Goal: Use online tool/utility: Utilize a website feature to perform a specific function

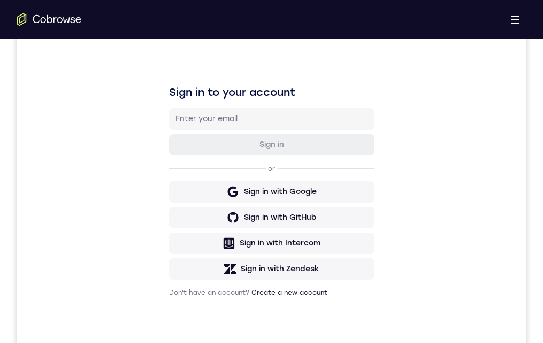
scroll to position [184, 0]
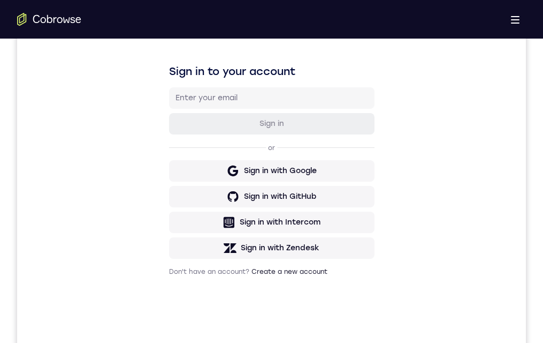
drag, startPoint x: 7, startPoint y: 287, endPoint x: 344, endPoint y: 309, distance: 337.9
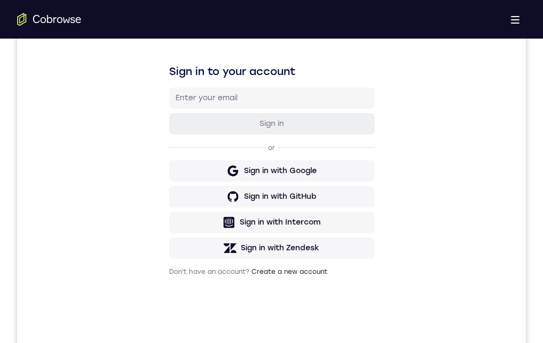
drag, startPoint x: 239, startPoint y: 589, endPoint x: 218, endPoint y: 589, distance: 20.9
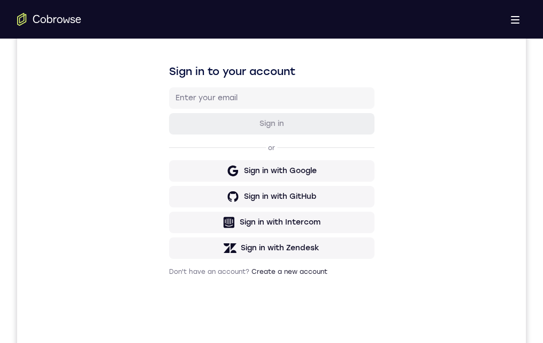
drag, startPoint x: 268, startPoint y: 634, endPoint x: 727, endPoint y: 528, distance: 471.2
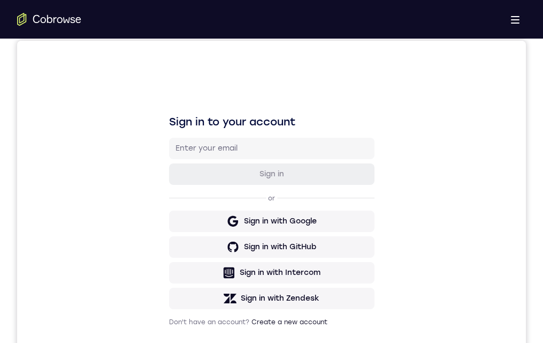
scroll to position [214, 0]
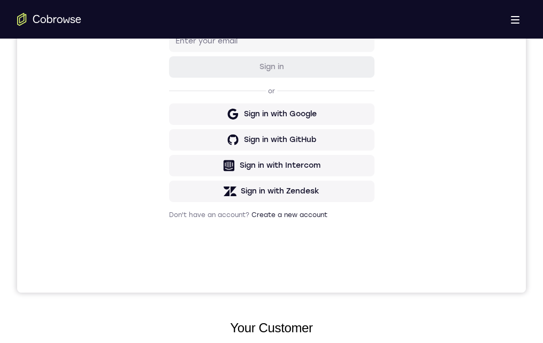
drag, startPoint x: 273, startPoint y: 690, endPoint x: 604, endPoint y: 677, distance: 331.6
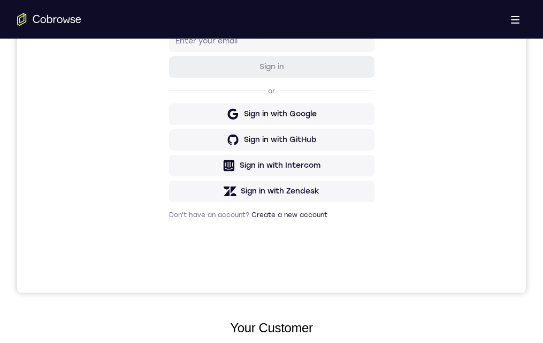
scroll to position [161, 0]
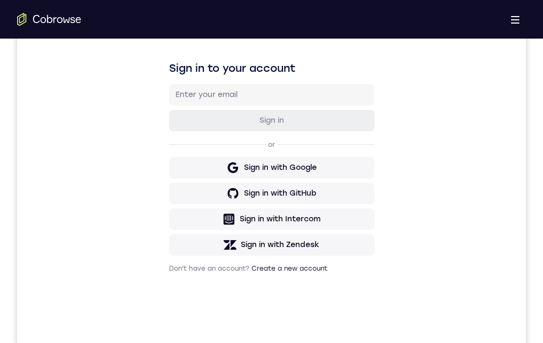
drag, startPoint x: 251, startPoint y: 614, endPoint x: 244, endPoint y: 631, distance: 18.0
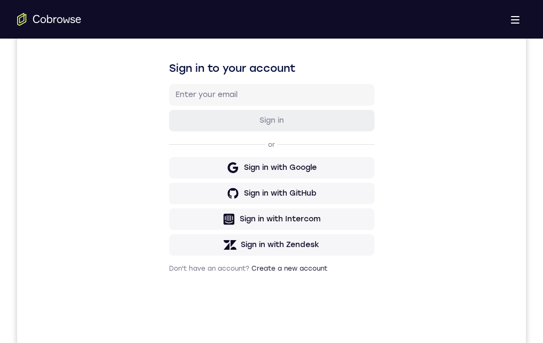
drag, startPoint x: 273, startPoint y: 684, endPoint x: 284, endPoint y: 594, distance: 90.0
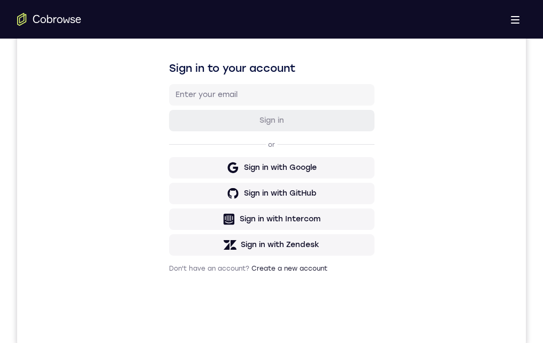
drag, startPoint x: 270, startPoint y: 654, endPoint x: 292, endPoint y: 560, distance: 96.2
drag, startPoint x: 287, startPoint y: 651, endPoint x: 297, endPoint y: 542, distance: 110.1
drag, startPoint x: 307, startPoint y: 673, endPoint x: 310, endPoint y: 464, distance: 209.3
